Goal: Information Seeking & Learning: Learn about a topic

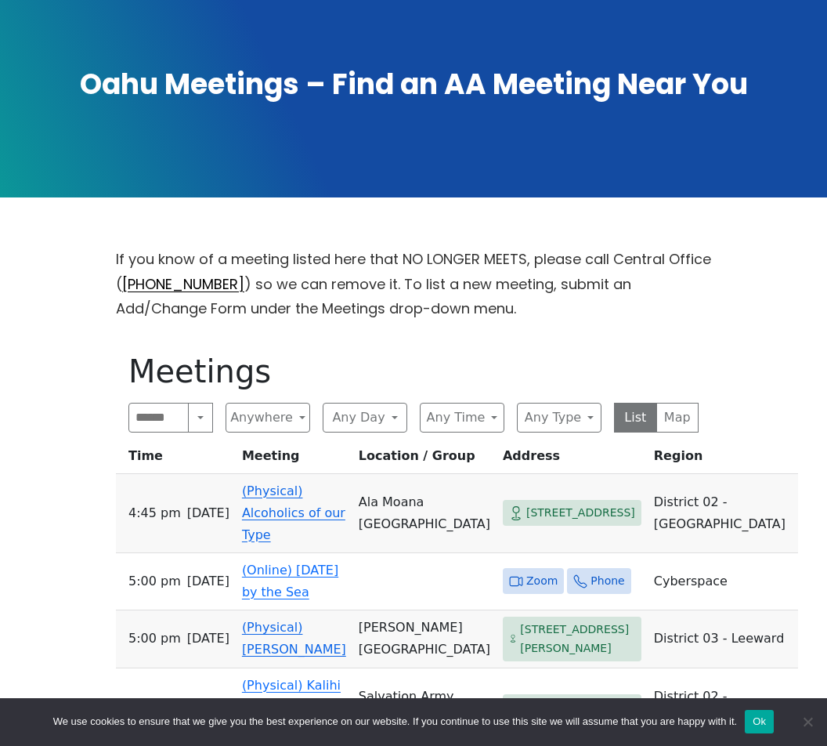
scroll to position [267, 0]
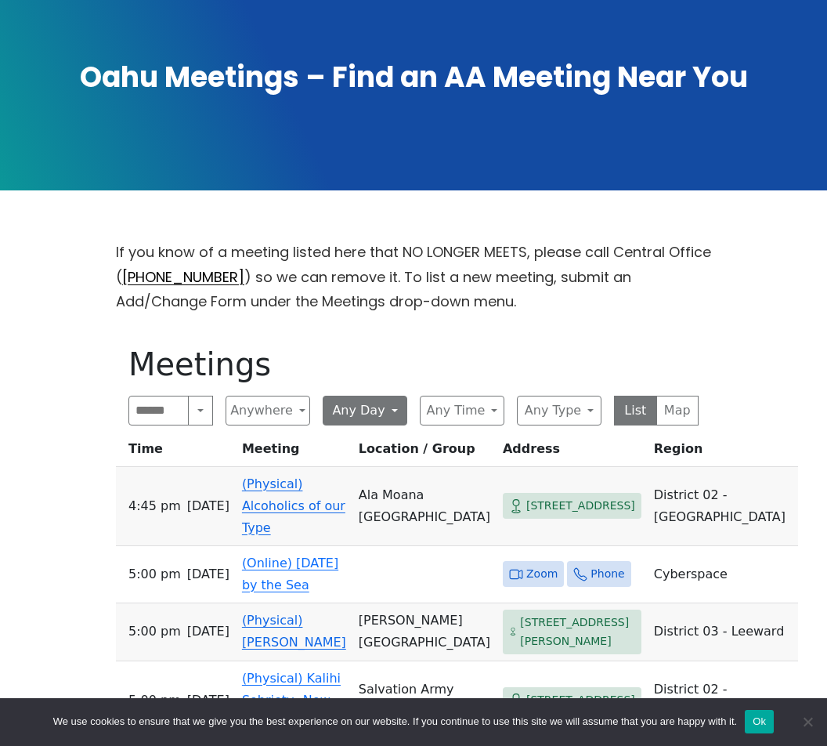
click at [384, 416] on button "Any Day" at bounding box center [365, 411] width 85 height 30
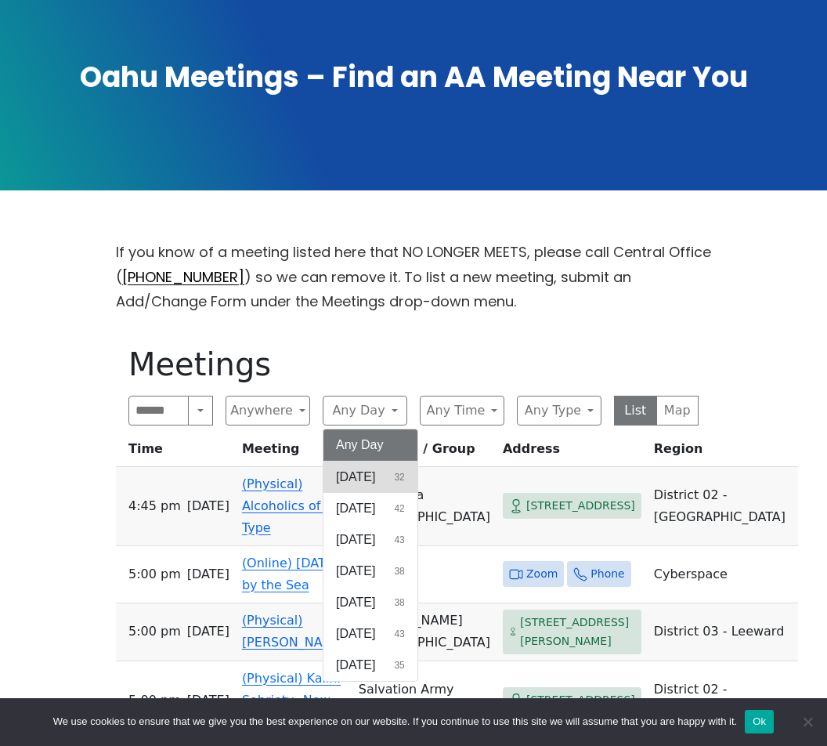
click at [393, 477] on button "[DATE] 32" at bounding box center [371, 476] width 94 height 31
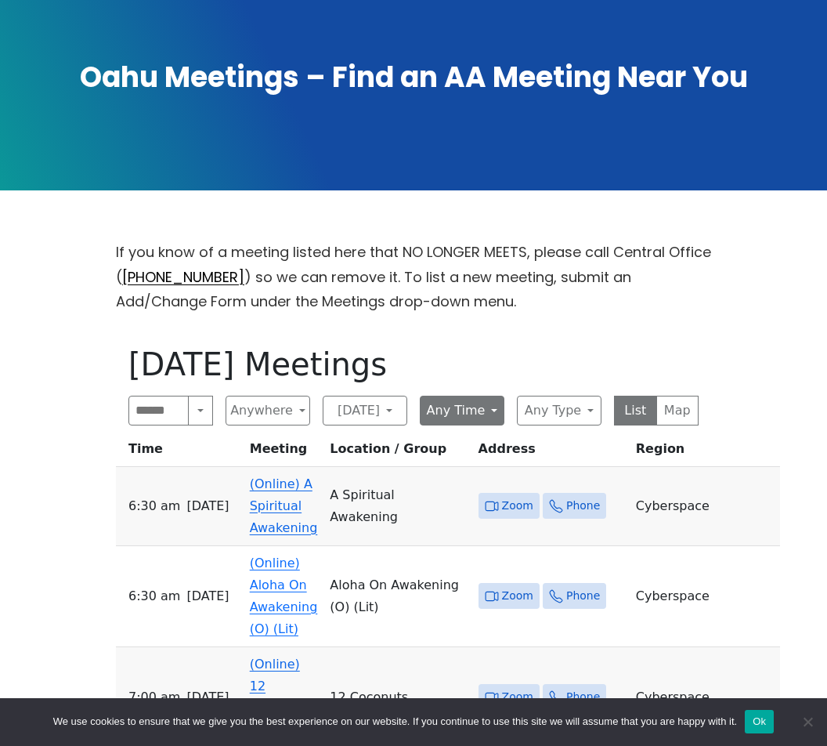
click at [479, 413] on button "Any Time" at bounding box center [462, 411] width 85 height 30
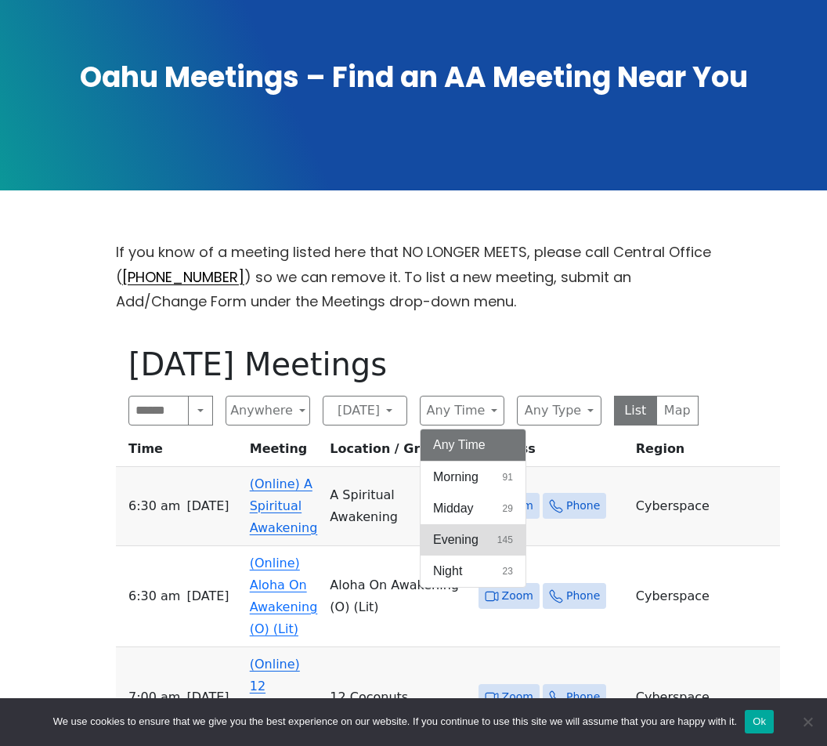
click at [473, 544] on span "Evening" at bounding box center [455, 539] width 45 height 19
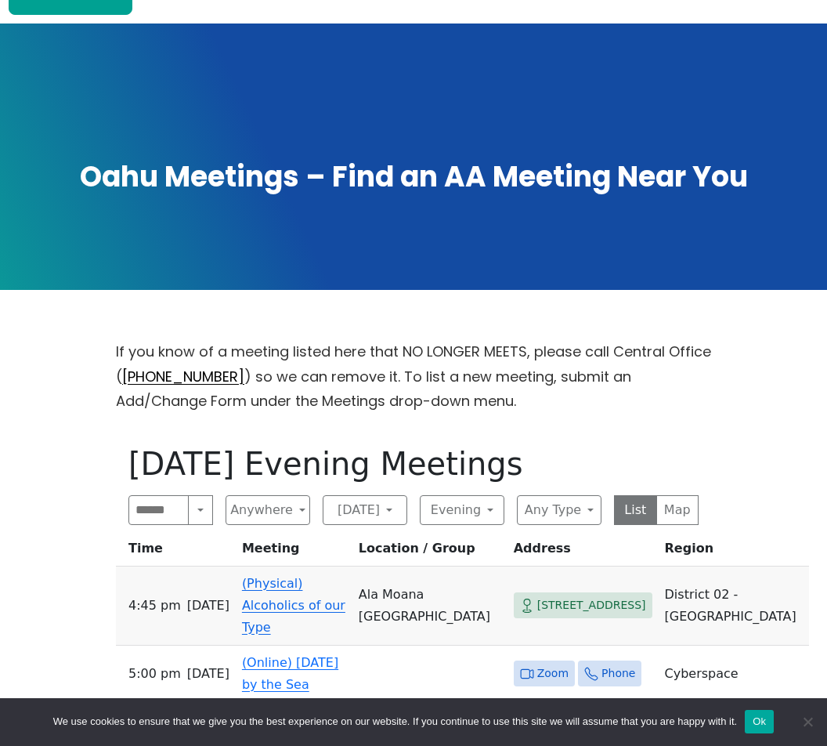
scroll to position [161, 0]
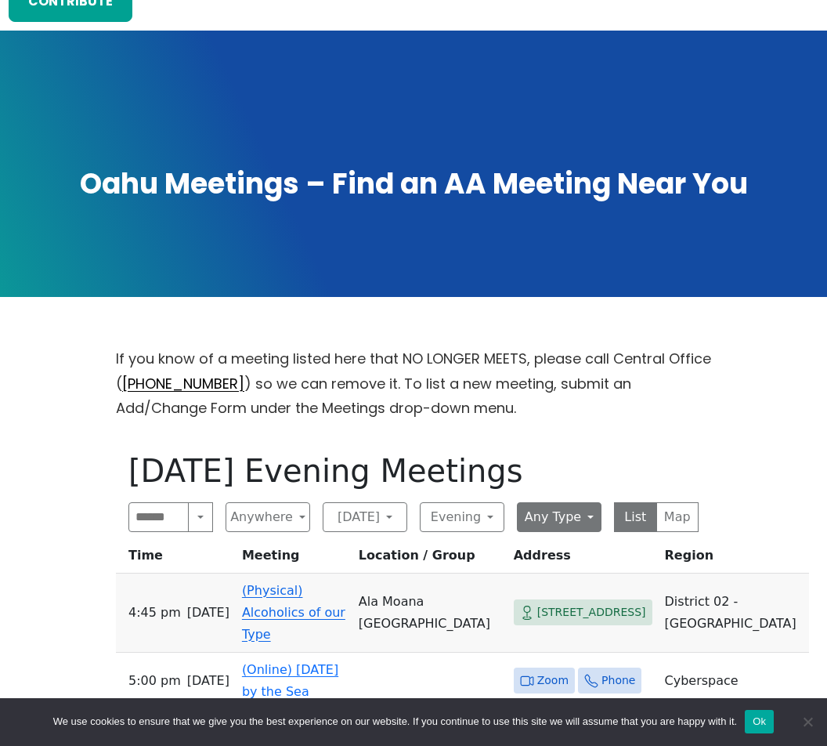
click at [578, 521] on button "Any Type" at bounding box center [559, 517] width 85 height 30
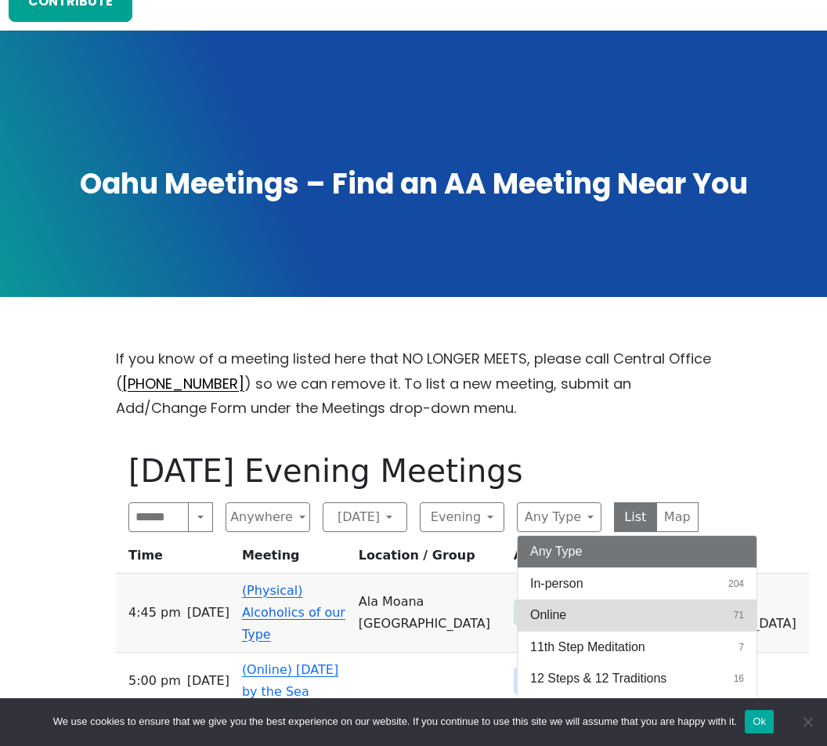
click at [605, 612] on button "Online 71" at bounding box center [637, 614] width 239 height 31
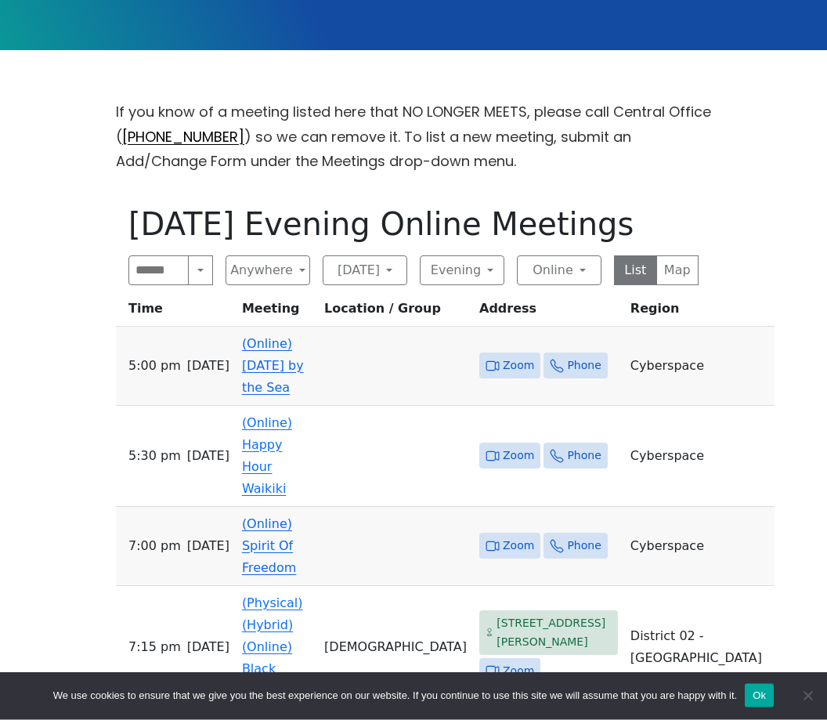
scroll to position [409, 0]
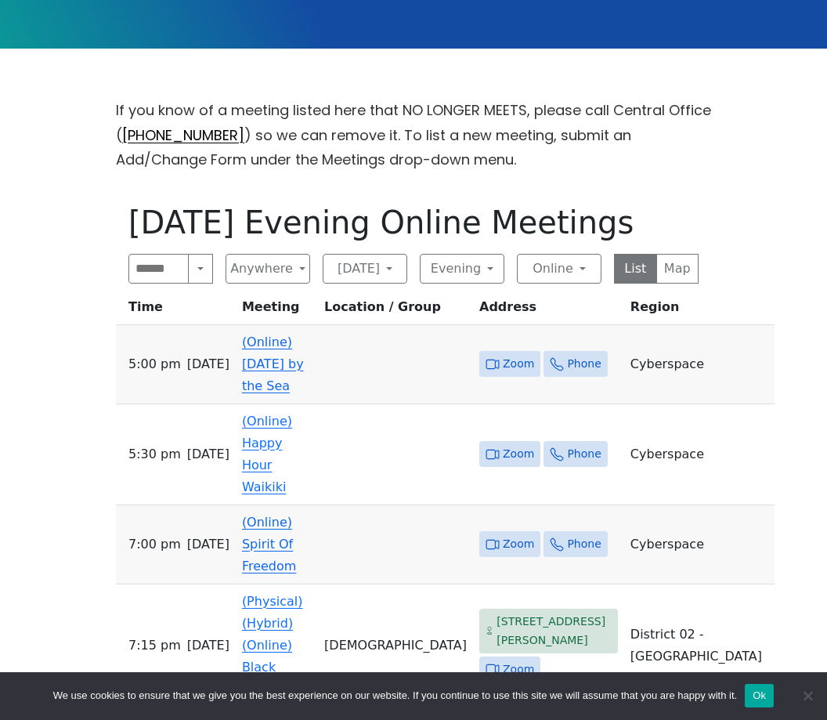
click at [534, 354] on span "Zoom" at bounding box center [518, 364] width 31 height 20
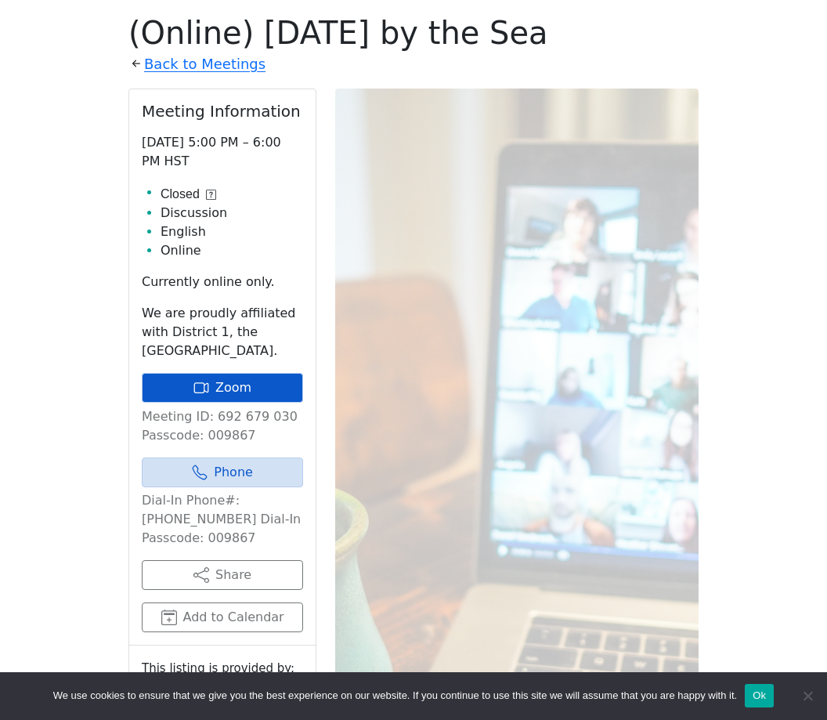
click at [175, 391] on link "Zoom" at bounding box center [222, 388] width 161 height 30
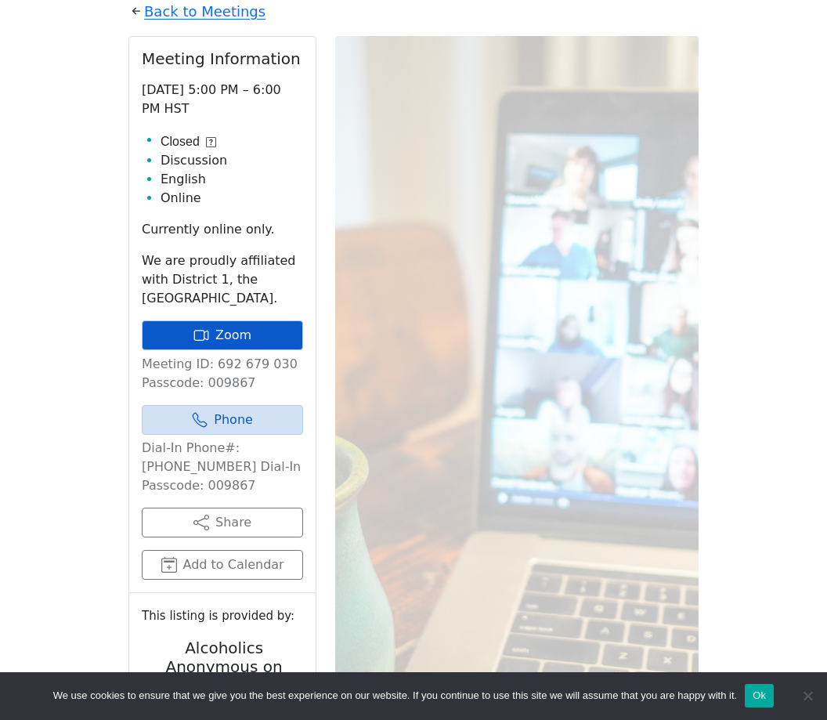
scroll to position [461, 0]
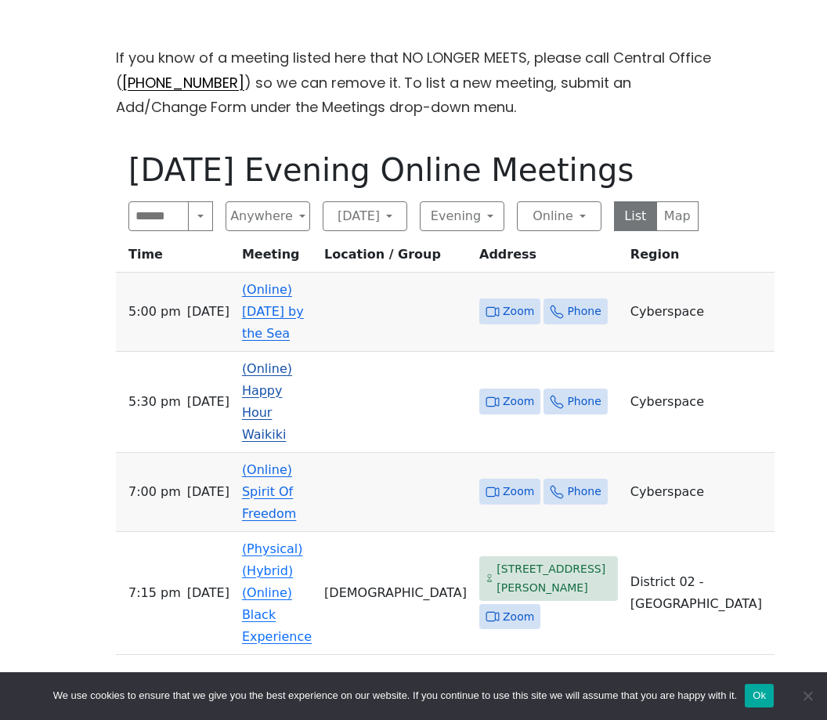
click at [534, 392] on span "Zoom" at bounding box center [518, 402] width 31 height 20
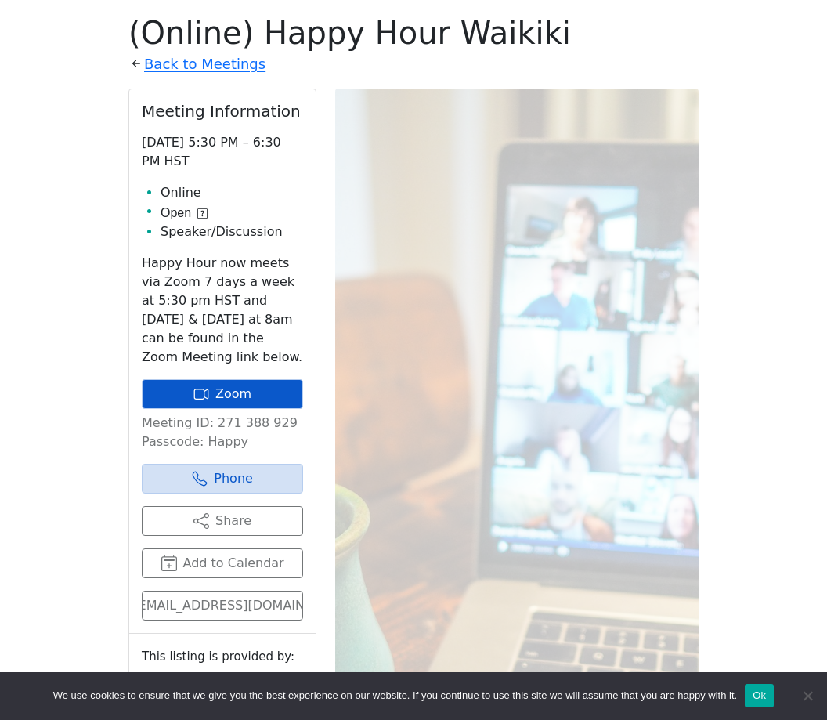
click at [181, 399] on link "Zoom" at bounding box center [222, 394] width 161 height 30
